Goal: Task Accomplishment & Management: Use online tool/utility

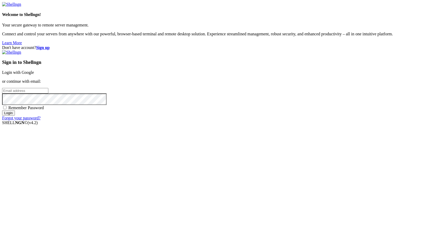
type input "[EMAIL_ADDRESS][DOMAIN_NAME]"
click at [15, 115] on input "Login" at bounding box center [8, 112] width 13 height 5
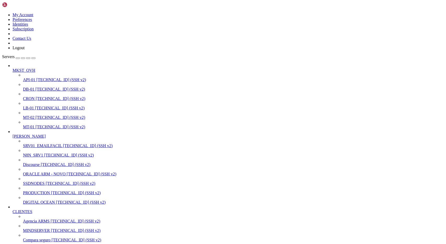
scroll to position [74, 0]
click at [38, 218] on span "Agencia ARMS" at bounding box center [36, 220] width 27 height 4
click at [44, 228] on span "MINDSERVER" at bounding box center [36, 230] width 27 height 4
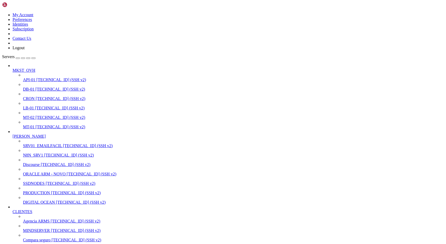
click at [44, 228] on span "MINDSERVER" at bounding box center [36, 230] width 27 height 4
click at [33, 181] on span "SSDNODES" at bounding box center [34, 183] width 22 height 4
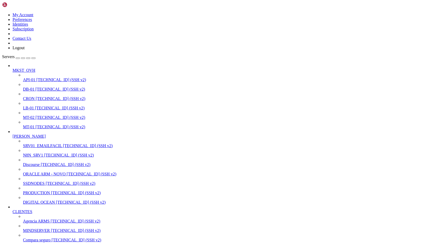
drag, startPoint x: 55, startPoint y: 701, endPoint x: 20, endPoint y: 700, distance: 34.2
drag, startPoint x: 66, startPoint y: 706, endPoint x: 21, endPoint y: 707, distance: 44.4
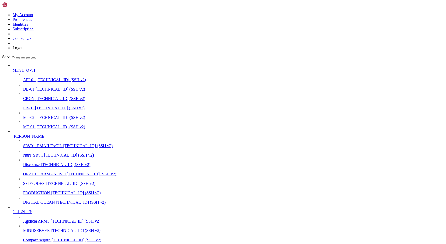
drag, startPoint x: 19, startPoint y: 705, endPoint x: 66, endPoint y: 704, distance: 46.3
drag, startPoint x: 20, startPoint y: 710, endPoint x: 66, endPoint y: 714, distance: 46.2
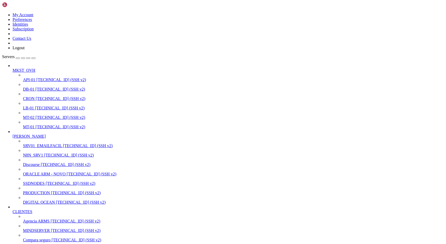
drag, startPoint x: 66, startPoint y: 712, endPoint x: 2, endPoint y: 705, distance: 64.2
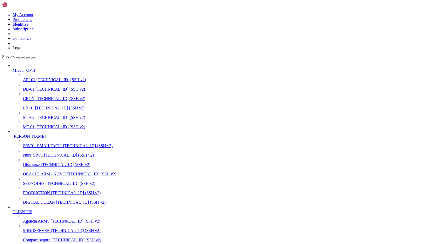
drag, startPoint x: 64, startPoint y: 715, endPoint x: 5, endPoint y: 700, distance: 60.8
drag, startPoint x: 142, startPoint y: 715, endPoint x: 4, endPoint y: 701, distance: 138.6
